Goal: Task Accomplishment & Management: Manage account settings

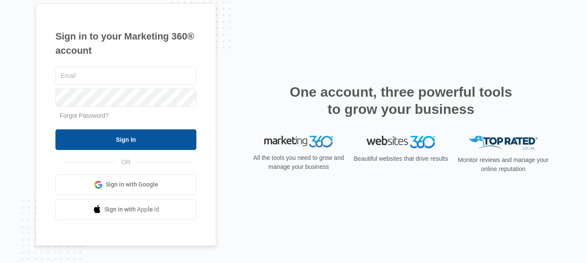
type input "elvis@contractorsnetworkandtrainingcenter.com"
click at [132, 134] on input "Sign In" at bounding box center [125, 139] width 141 height 21
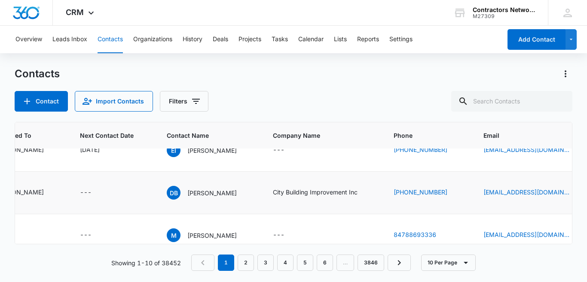
scroll to position [275, 104]
click at [208, 198] on p "David Bleszko" at bounding box center [211, 193] width 49 height 9
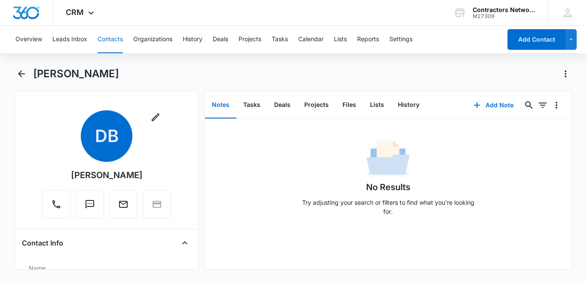
click at [192, 260] on div "Remove DB David Bleszko Contact Info Name Cancel Save Changes David Bleszko Pho…" at bounding box center [107, 180] width 184 height 179
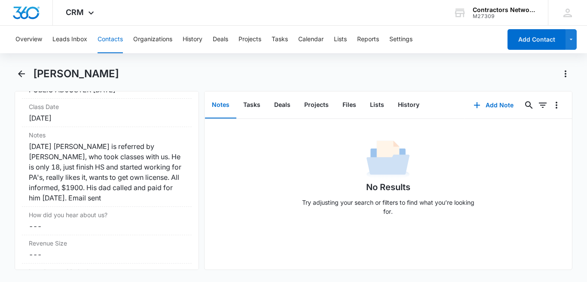
scroll to position [1048, 0]
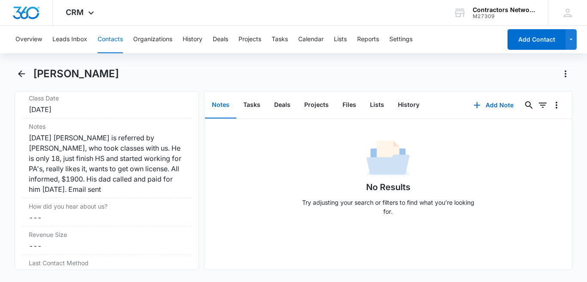
click at [112, 40] on button "Contacts" at bounding box center [110, 39] width 25 height 27
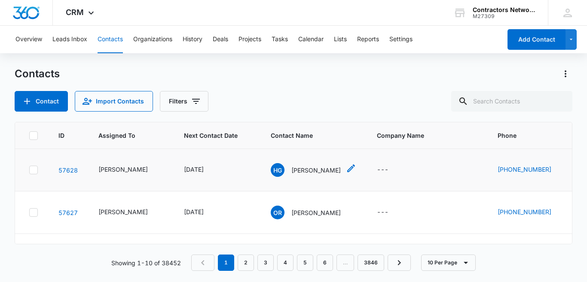
click at [311, 175] on div "HG Henry Gonzalez" at bounding box center [306, 170] width 70 height 14
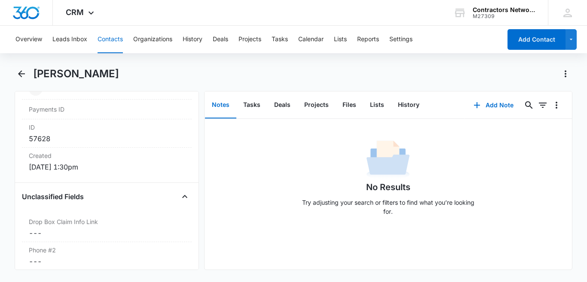
scroll to position [412, 0]
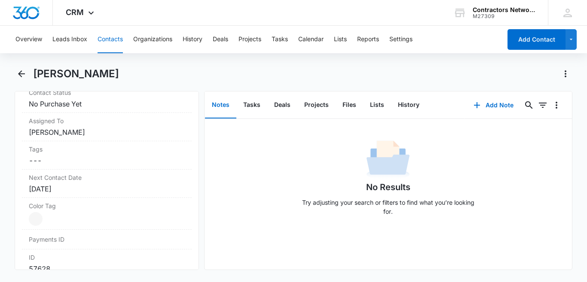
click at [105, 41] on button "Contacts" at bounding box center [110, 39] width 25 height 27
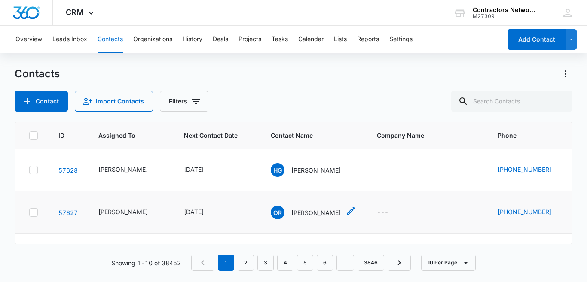
click at [302, 217] on p "Oscar Roman" at bounding box center [315, 212] width 49 height 9
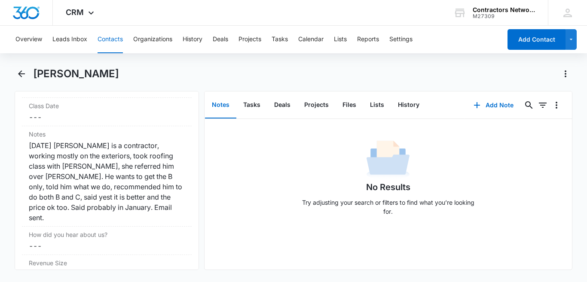
scroll to position [1031, 0]
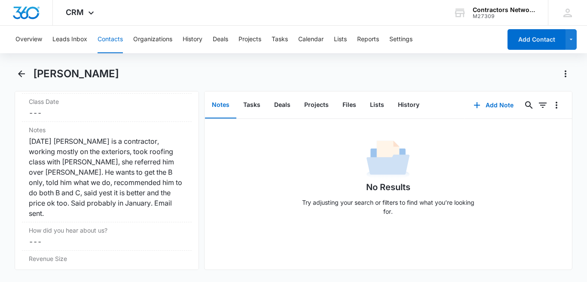
click at [104, 41] on button "Contacts" at bounding box center [110, 39] width 25 height 27
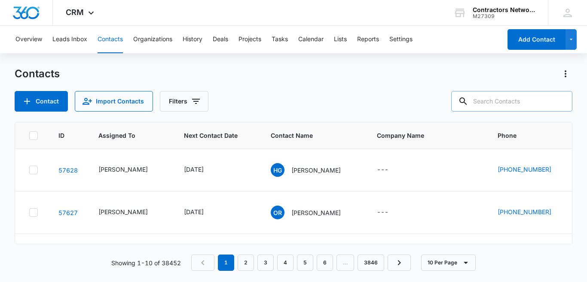
click at [526, 96] on input "text" at bounding box center [511, 101] width 121 height 21
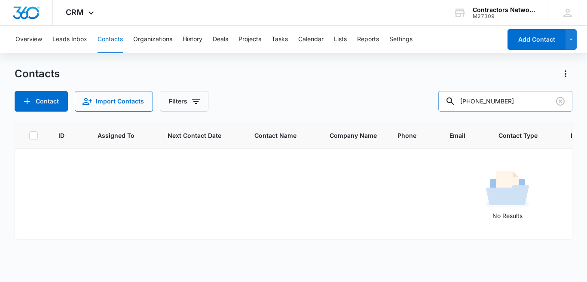
click at [500, 100] on input "773-964-4599" at bounding box center [505, 101] width 134 height 21
type input "4599"
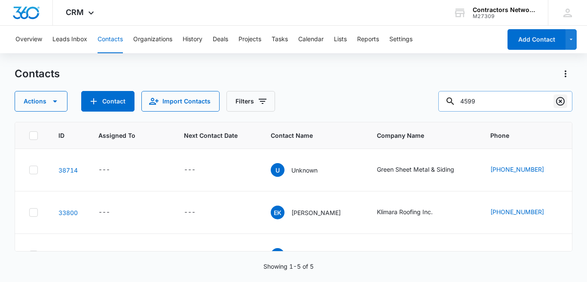
click at [558, 102] on icon "Clear" at bounding box center [560, 101] width 10 height 10
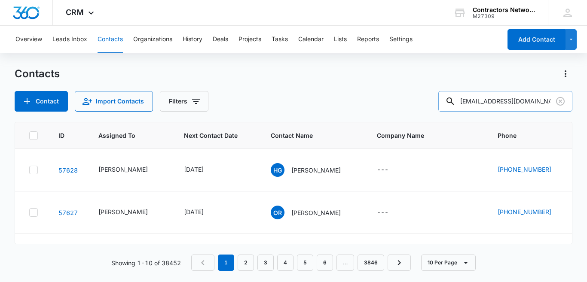
type input "fcoroofingllc@gmail.com"
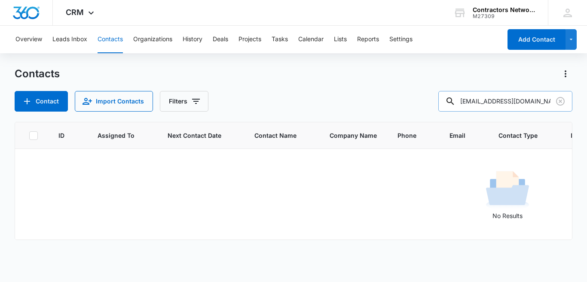
click at [525, 101] on input "fcoroofingllc@gmail.com" at bounding box center [505, 101] width 134 height 21
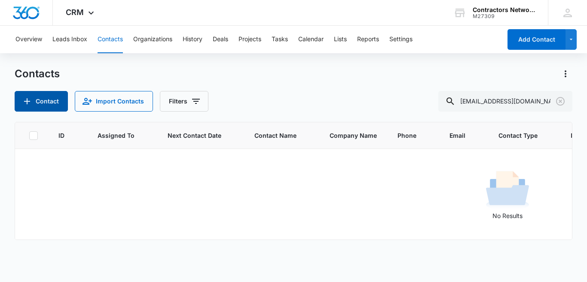
click at [56, 106] on button "Contact" at bounding box center [41, 101] width 53 height 21
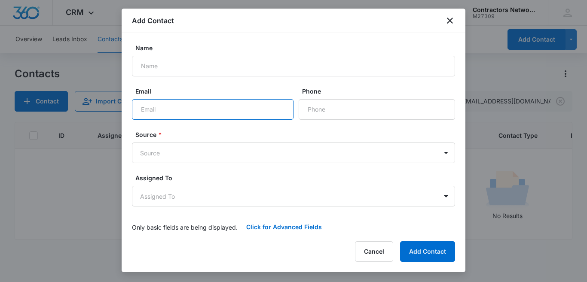
click at [255, 108] on input "Email" at bounding box center [213, 109] width 162 height 21
paste input "fcoroofingllc@gmail.com"
type input "fcoroofingllc@gmail.com"
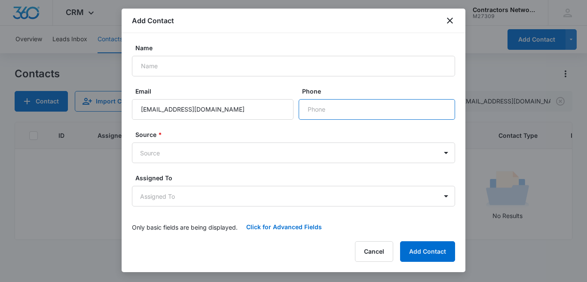
click at [367, 114] on input "Phone" at bounding box center [377, 109] width 156 height 21
type input "(773) 964-4599"
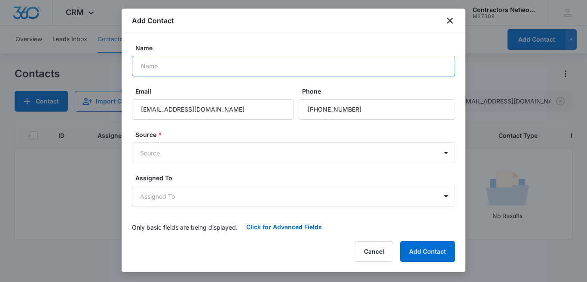
click at [311, 67] on input "Name" at bounding box center [293, 66] width 323 height 21
type input "Francisco"
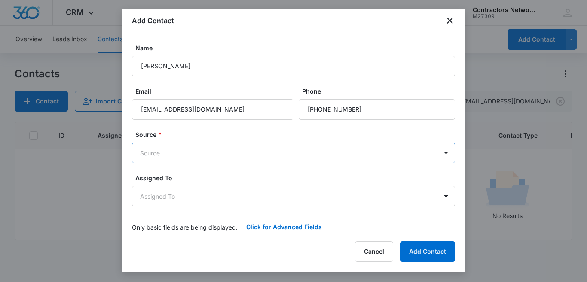
click at [226, 157] on body "CRM Apps Reputation Websites Forms CRM Email Social Shop Payments POS Content A…" at bounding box center [293, 141] width 587 height 282
click at [437, 158] on body "CRM Apps Reputation Websites Forms CRM Email Social Shop Payments POS Content A…" at bounding box center [293, 141] width 587 height 282
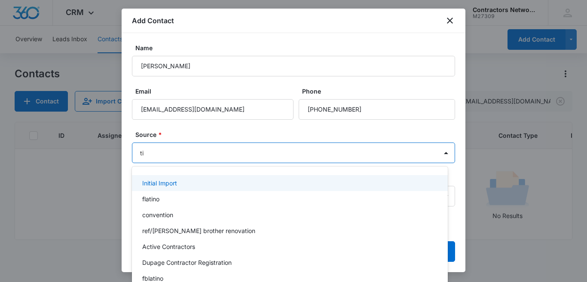
type input "tik"
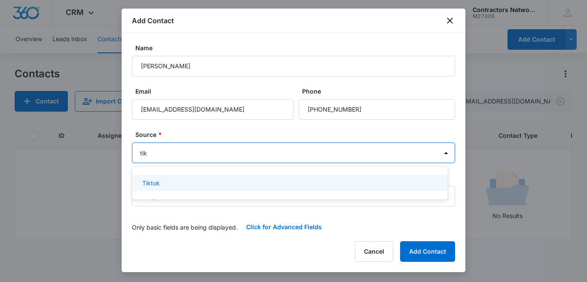
click at [148, 180] on p "Tiktok" at bounding box center [151, 183] width 18 height 9
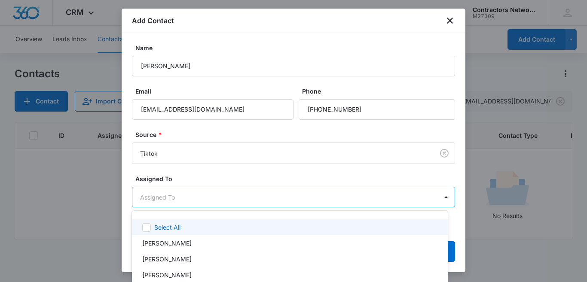
click at [289, 199] on body "CRM Apps Reputation Websites Forms CRM Email Social Shop Payments POS Content A…" at bounding box center [293, 141] width 587 height 282
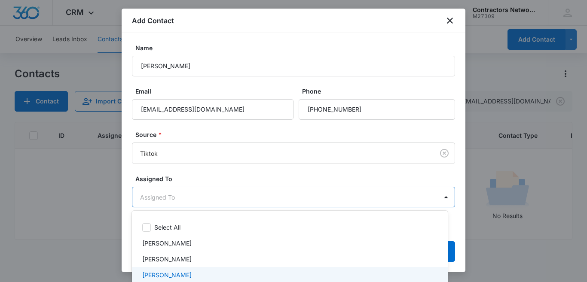
click at [175, 273] on p "Elvis Ruelas" at bounding box center [166, 275] width 49 height 9
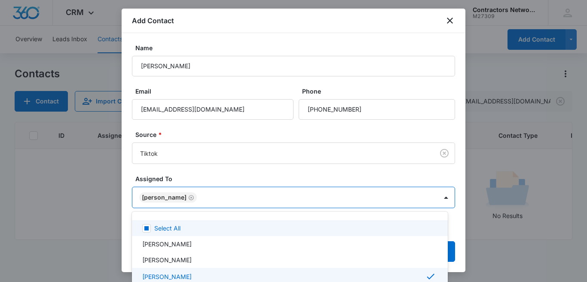
click at [386, 179] on div at bounding box center [293, 141] width 587 height 282
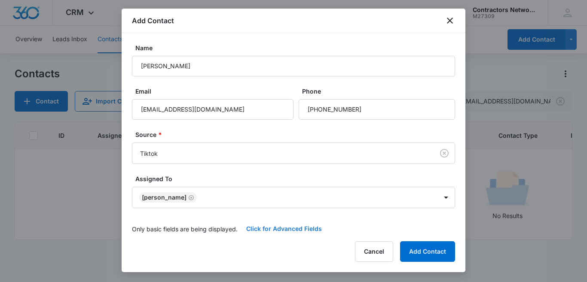
click at [304, 228] on button "Click for Advanced Fields" at bounding box center [284, 229] width 93 height 21
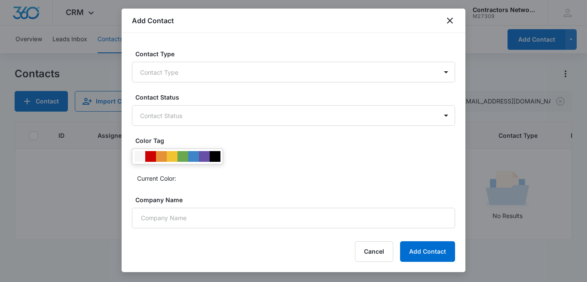
scroll to position [206, 0]
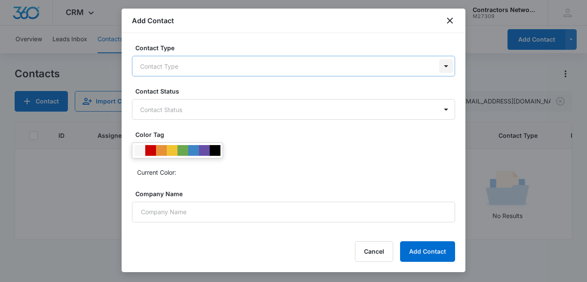
click at [437, 70] on body "CRM Apps Reputation Websites Forms CRM Email Social Shop Payments POS Content A…" at bounding box center [293, 141] width 587 height 282
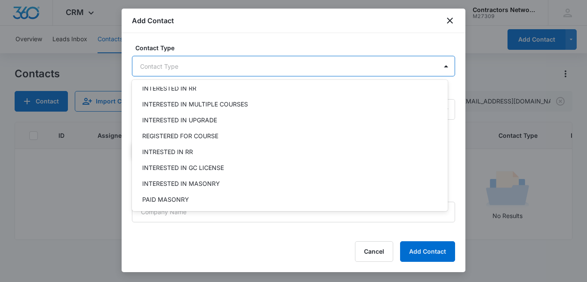
scroll to position [172, 0]
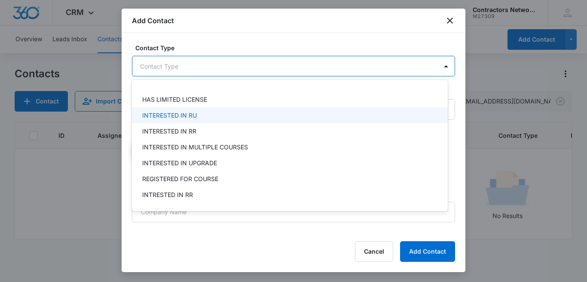
click at [199, 112] on div "INTERESTED IN RU" at bounding box center [288, 115] width 293 height 9
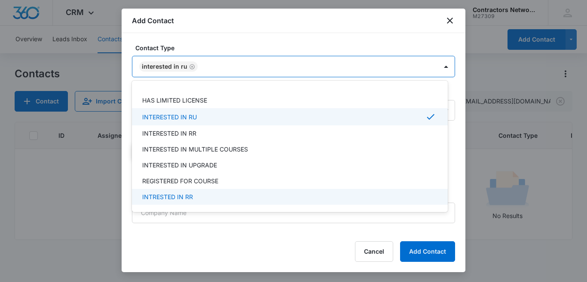
click at [443, 227] on div at bounding box center [293, 141] width 587 height 282
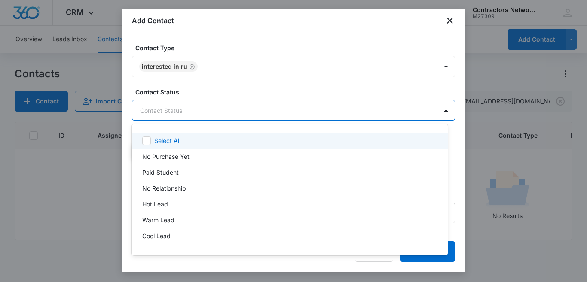
click at [287, 113] on body "CRM Apps Reputation Websites Forms CRM Email Social Shop Payments POS Content A…" at bounding box center [293, 141] width 587 height 282
click at [287, 113] on div at bounding box center [293, 141] width 587 height 282
click at [311, 109] on body "CRM Apps Reputation Websites Forms CRM Email Social Shop Payments POS Content A…" at bounding box center [293, 141] width 587 height 282
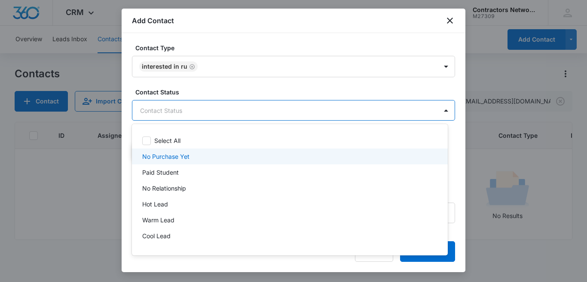
click at [268, 158] on div "No Purchase Yet" at bounding box center [288, 156] width 293 height 9
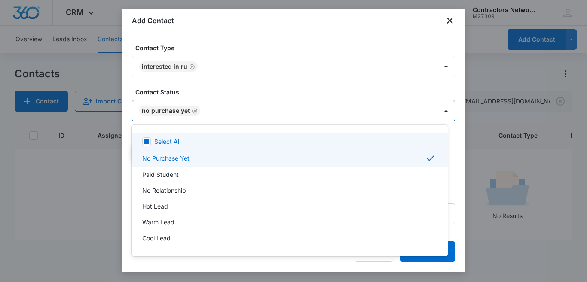
click at [324, 94] on div at bounding box center [293, 141] width 587 height 282
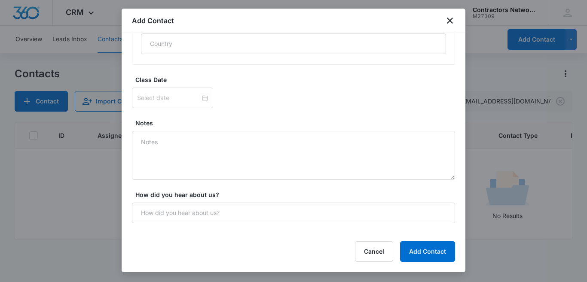
scroll to position [599, 0]
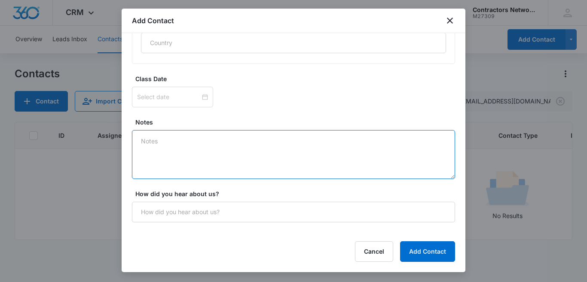
click at [201, 150] on textarea "Notes" at bounding box center [293, 154] width 323 height 49
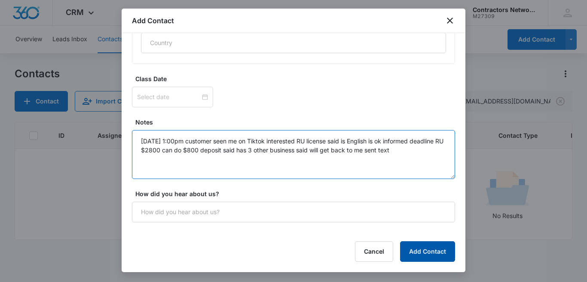
type textarea "8/13/2025 1:00pm customer seen me on Tiktok interested RU license said is Engli…"
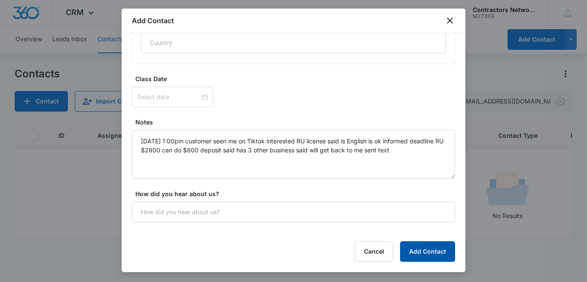
click at [415, 252] on button "Add Contact" at bounding box center [427, 251] width 55 height 21
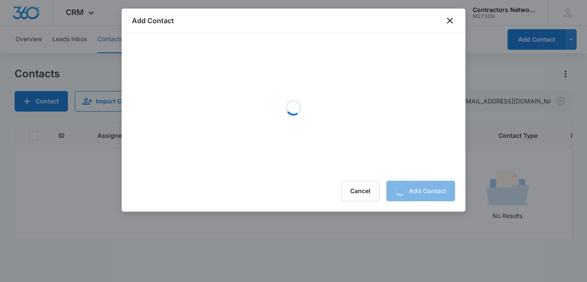
scroll to position [0, 0]
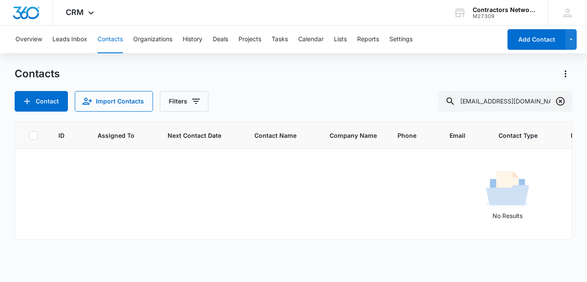
click at [555, 103] on icon "Clear" at bounding box center [560, 101] width 10 height 10
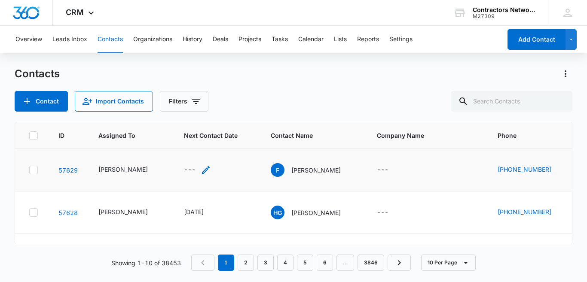
click at [193, 169] on div "---" at bounding box center [197, 170] width 27 height 10
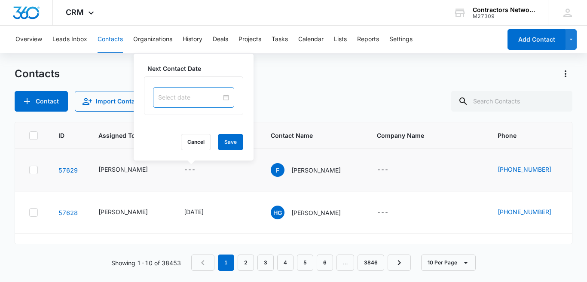
click at [195, 95] on input at bounding box center [189, 97] width 63 height 9
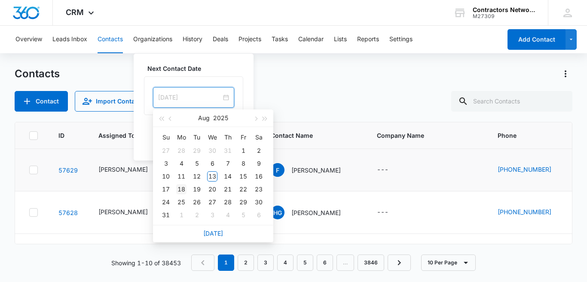
type input "Aug 18, 2025"
click at [180, 188] on div "18" at bounding box center [181, 189] width 10 height 10
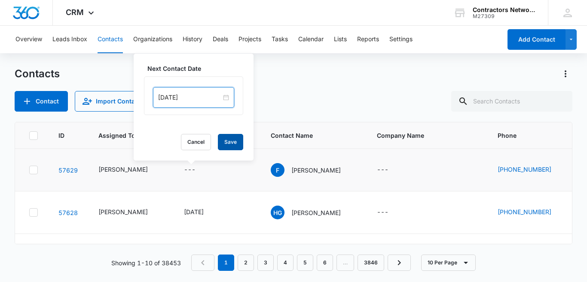
click at [228, 145] on button "Save" at bounding box center [230, 142] width 25 height 16
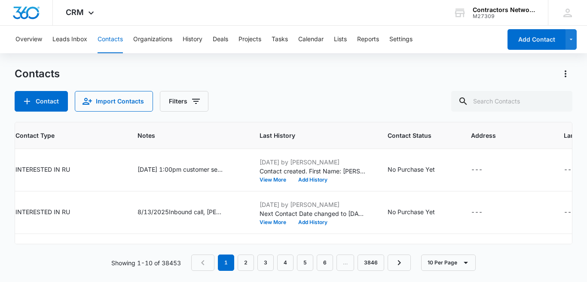
scroll to position [0, 731]
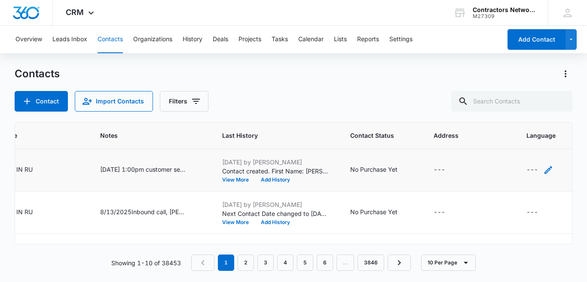
click at [526, 170] on div "---" at bounding box center [539, 170] width 27 height 10
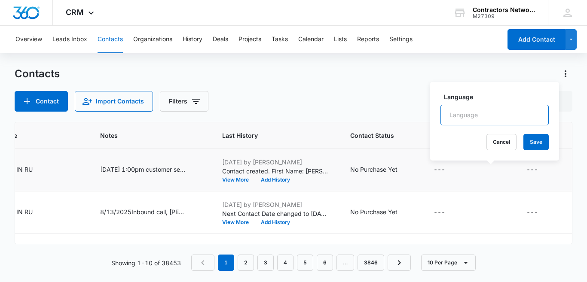
click at [490, 111] on input "Language" at bounding box center [494, 115] width 108 height 21
type input "Spanish"
click at [528, 140] on button "Save" at bounding box center [535, 142] width 25 height 16
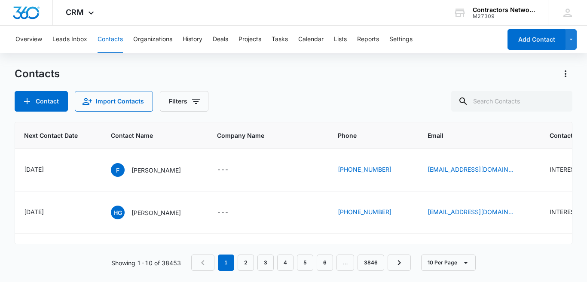
scroll to position [0, 134]
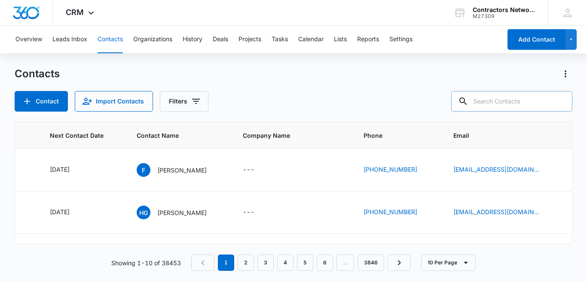
click at [531, 106] on input "text" at bounding box center [511, 101] width 121 height 21
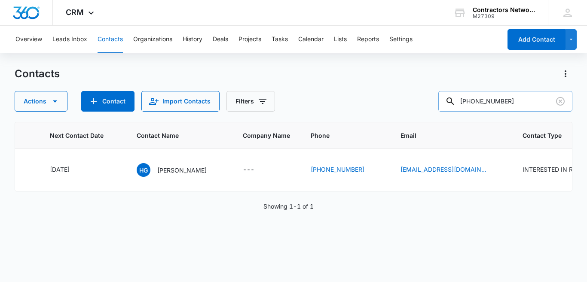
click at [499, 101] on input "765-299-4573" at bounding box center [505, 101] width 134 height 21
type input "4573"
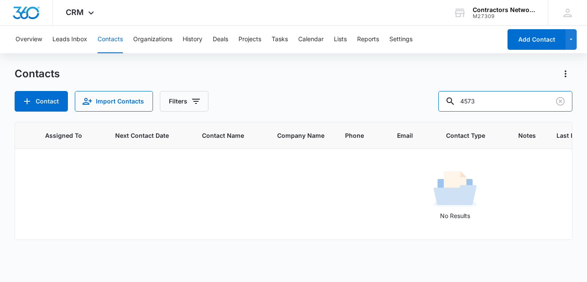
scroll to position [0, 0]
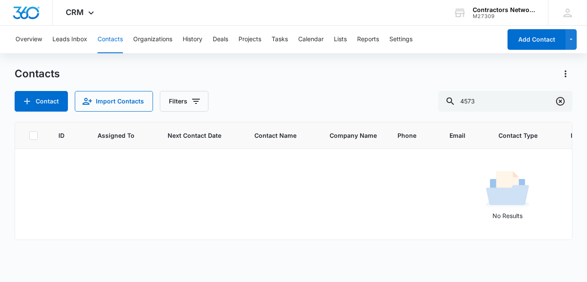
click at [559, 104] on icon "Clear" at bounding box center [560, 101] width 10 height 10
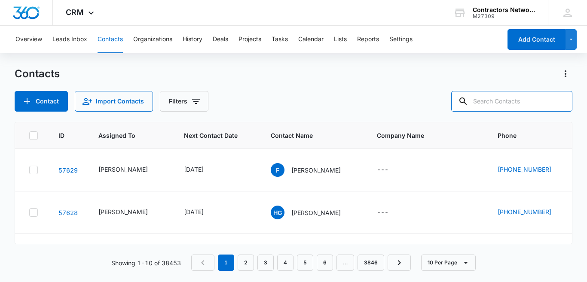
scroll to position [0, 126]
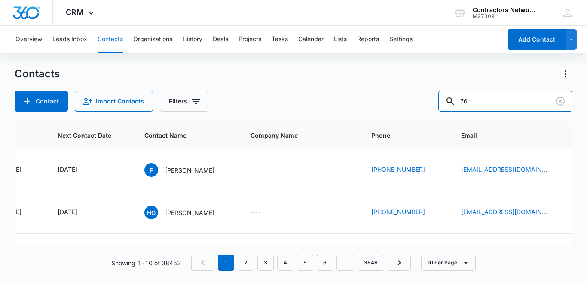
type input "7"
type input "hgonzalez72007@gmail.com"
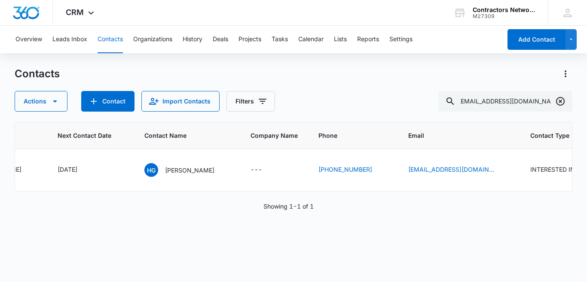
scroll to position [0, 0]
click at [559, 100] on icon "Clear" at bounding box center [560, 101] width 9 height 9
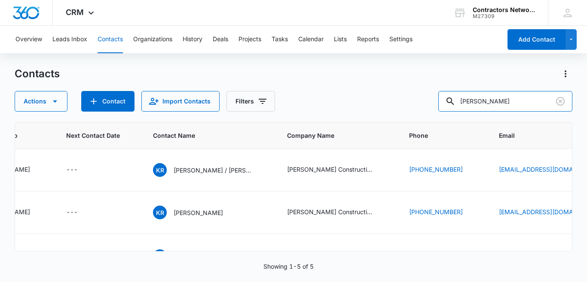
scroll to position [0, 46]
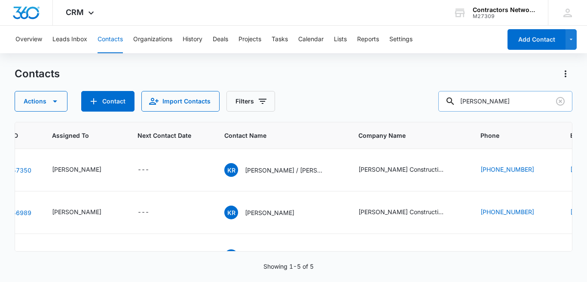
click at [525, 105] on input "karen rodriguez" at bounding box center [505, 101] width 134 height 21
type input "k"
type input "karen mendez"
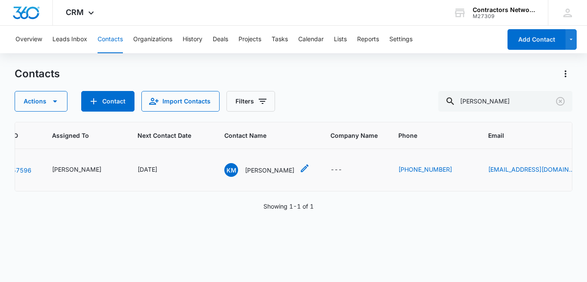
click at [245, 171] on p "Karen Mendez" at bounding box center [269, 170] width 49 height 9
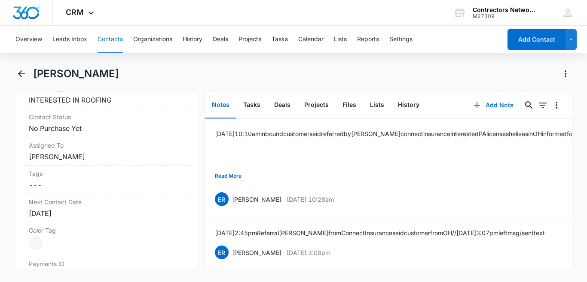
scroll to position [395, 0]
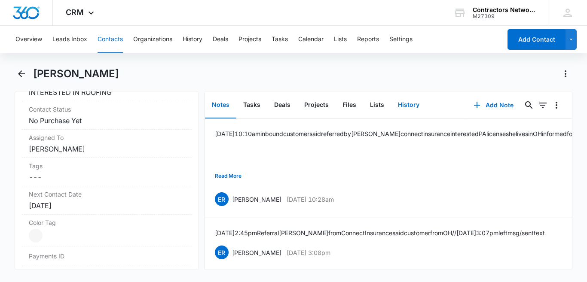
click at [410, 105] on button "History" at bounding box center [408, 105] width 35 height 27
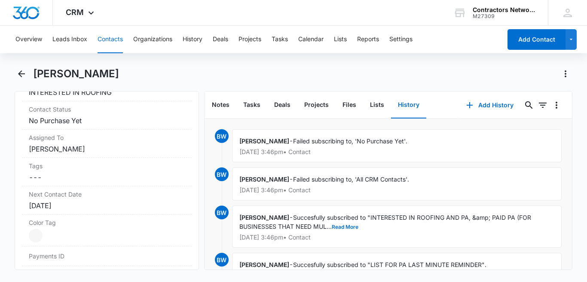
click at [102, 38] on button "Contacts" at bounding box center [110, 39] width 25 height 27
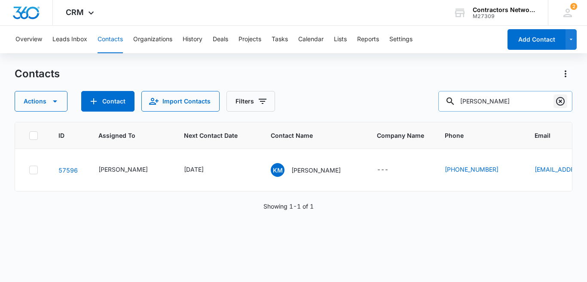
click at [560, 104] on icon "Clear" at bounding box center [560, 101] width 10 height 10
